Goal: Task Accomplishment & Management: Complete application form

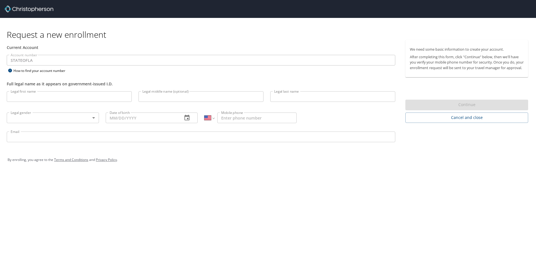
select select "US"
click at [59, 95] on input "Legal first name" at bounding box center [69, 96] width 125 height 11
type input "[PERSON_NAME]"
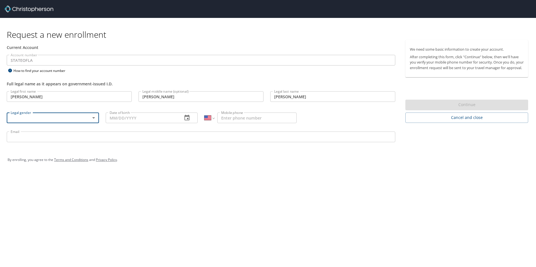
click at [85, 120] on body "Request a new enrollment Current Account Account number STATEOFLA Account numbe…" at bounding box center [268, 133] width 536 height 267
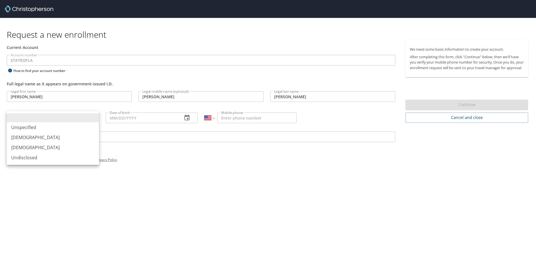
click at [25, 136] on li "[DEMOGRAPHIC_DATA]" at bounding box center [53, 137] width 92 height 10
type input "[DEMOGRAPHIC_DATA]"
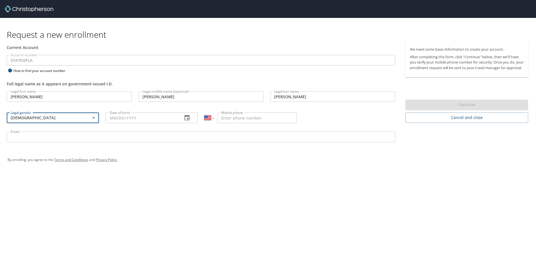
click at [127, 119] on input "Date of birth" at bounding box center [142, 118] width 73 height 11
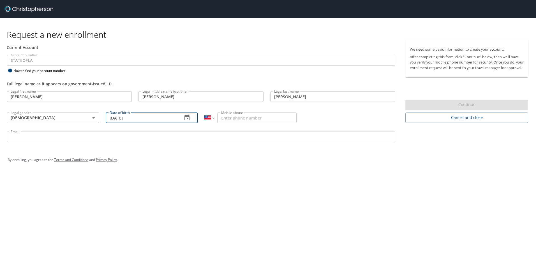
type input "[DATE]"
click at [231, 117] on input "Mobile phone" at bounding box center [256, 118] width 79 height 11
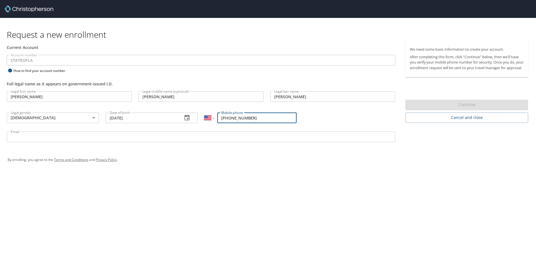
type input "[PHONE_NUMBER]"
click at [68, 137] on input "Email" at bounding box center [201, 137] width 388 height 11
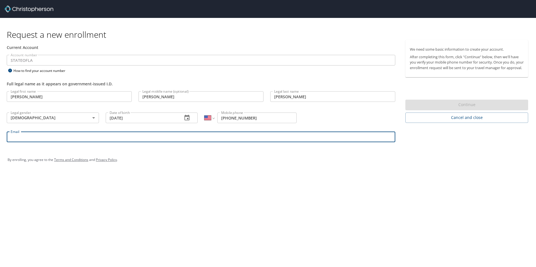
type input "[PERSON_NAME][EMAIL_ADDRESS][PERSON_NAME][DOMAIN_NAME]"
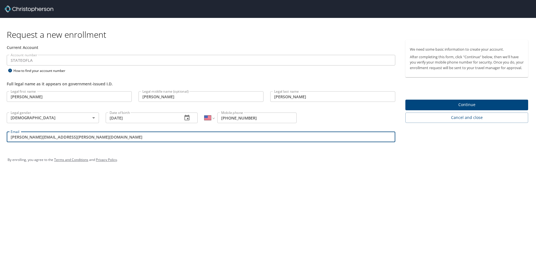
click at [476, 108] on span "Continue" at bounding box center [467, 104] width 114 height 7
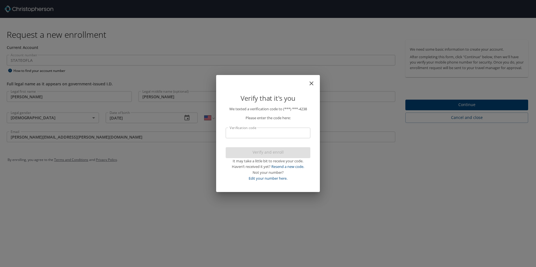
click at [259, 132] on input "Verification code" at bounding box center [267, 133] width 85 height 11
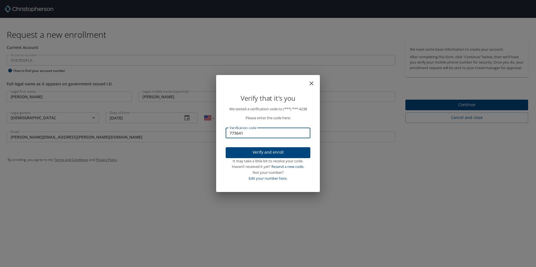
type input "773641"
click at [259, 150] on span "Verify and enroll" at bounding box center [268, 152] width 76 height 7
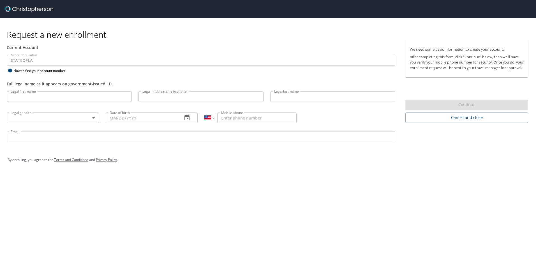
select select "US"
click at [53, 95] on input "Legal first name" at bounding box center [69, 96] width 125 height 11
type input "[PERSON_NAME]"
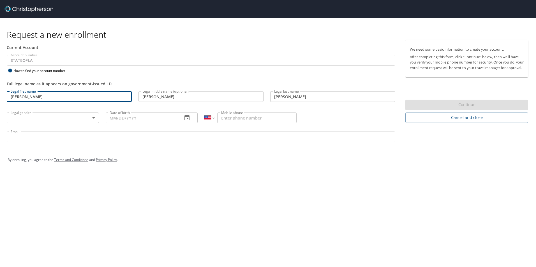
type input "[DEMOGRAPHIC_DATA]"
type input "[DATE]"
type input "[PHONE_NUMBER]"
type input "[PERSON_NAME][EMAIL_ADDRESS][PERSON_NAME][DOMAIN_NAME]"
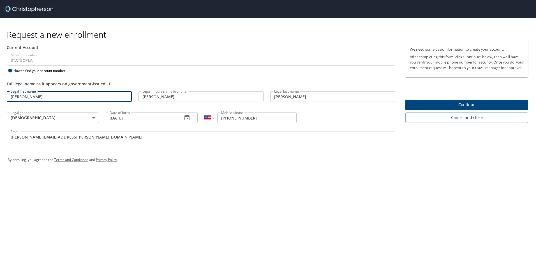
click at [455, 108] on span "Continue" at bounding box center [467, 104] width 114 height 7
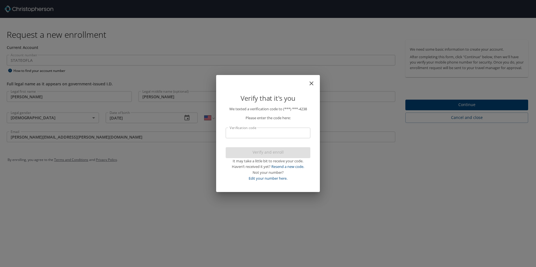
click at [272, 132] on input "Verification code" at bounding box center [267, 133] width 85 height 11
type input "638"
